Goal: Book appointment/travel/reservation

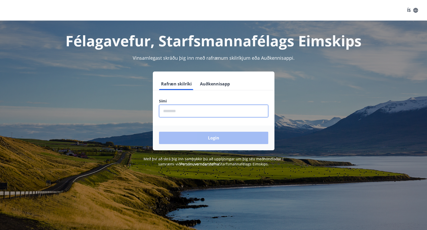
click at [179, 111] on input "phone" at bounding box center [213, 111] width 109 height 13
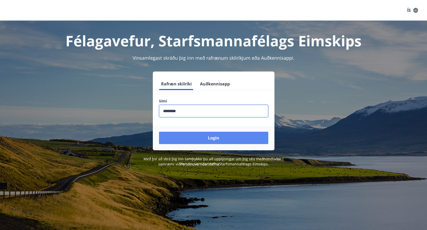
type input "********"
click at [226, 140] on button "Login" at bounding box center [213, 138] width 109 height 12
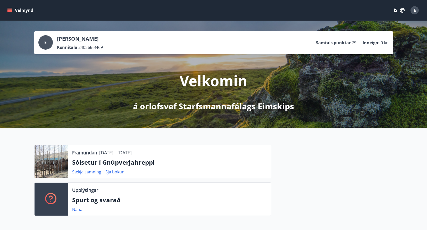
click at [272, 149] on div at bounding box center [332, 182] width 122 height 75
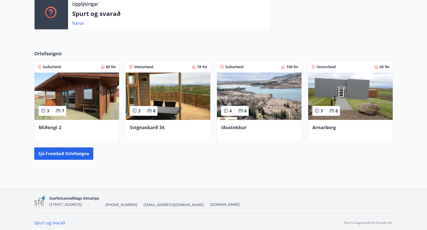
scroll to position [188, 0]
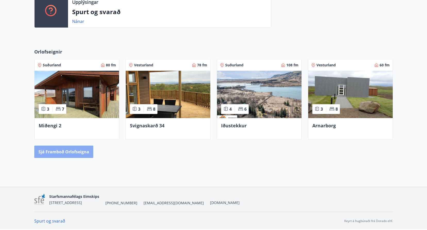
click at [69, 150] on button "Sjá framboð orlofseigna" at bounding box center [63, 152] width 59 height 12
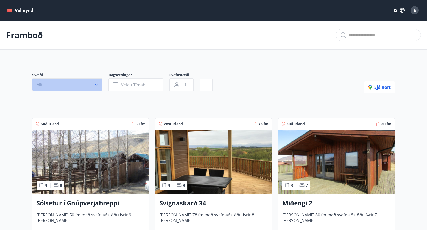
click at [65, 84] on button "Allt" at bounding box center [67, 85] width 70 height 12
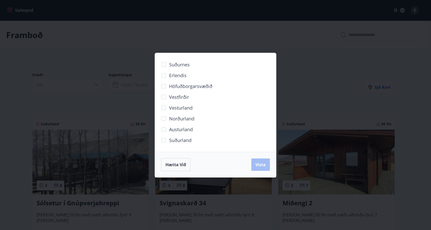
click at [177, 142] on span "Suðurland" at bounding box center [180, 140] width 22 height 7
click at [253, 167] on button "Vista" at bounding box center [260, 165] width 19 height 12
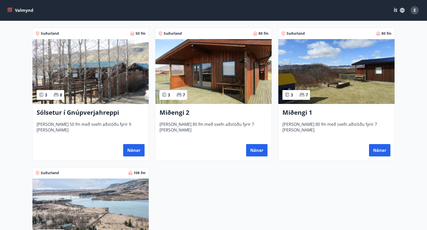
click at [78, 114] on h3 "Sólsetur í Gnúpverjahreppi" at bounding box center [91, 112] width 108 height 9
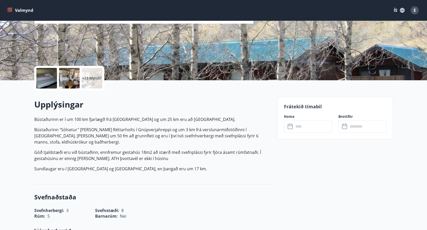
scroll to position [52, 0]
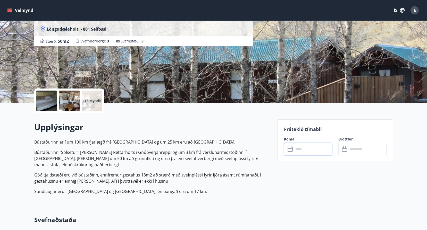
click at [308, 151] on input "text" at bounding box center [313, 149] width 38 height 13
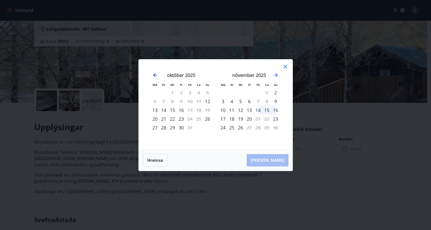
click at [154, 76] on icon "Move backward to switch to the previous month." at bounding box center [155, 75] width 6 height 6
click at [275, 74] on icon "Move forward to switch to the next month." at bounding box center [275, 75] width 6 height 6
click at [207, 137] on div "[DATE] 1 2 3 4 5 6 7 8 9 10 11 12 13 14 15 16 17 18 19 20 21 22 23 24 25 26 27 …" at bounding box center [181, 108] width 68 height 84
click at [181, 142] on div "[DATE] 1 2 3 4 5 6 7 8 9 10 11 12 13 14 15 16 17 18 19 20 21 22 23 24 25 26 27 …" at bounding box center [181, 108] width 68 height 84
click at [255, 184] on div "Má Þr Mi Fi Fö La Su Má Þr Mi Fi Fö La Su [DATE] 1 2 3 4 5 6 7 8 9 10 11 12 13 …" at bounding box center [215, 115] width 431 height 230
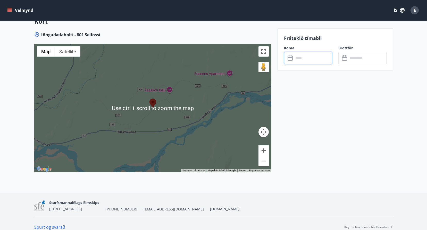
scroll to position [747, 0]
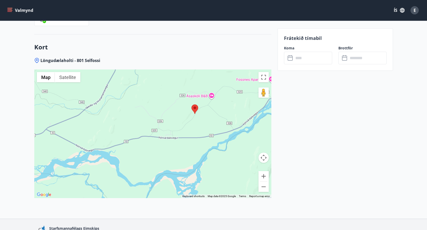
drag, startPoint x: 137, startPoint y: 174, endPoint x: 170, endPoint y: 148, distance: 41.3
click at [170, 148] on div at bounding box center [152, 134] width 237 height 129
